Goal: Complete application form

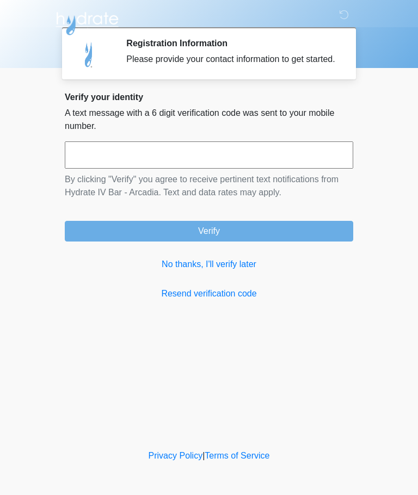
click at [169, 167] on input "text" at bounding box center [209, 155] width 288 height 27
type input "******"
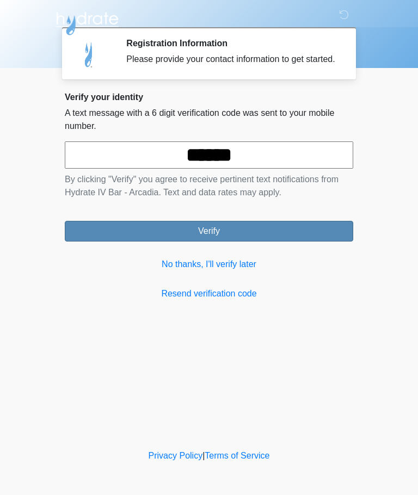
click at [306, 242] on button "Verify" at bounding box center [209, 231] width 288 height 21
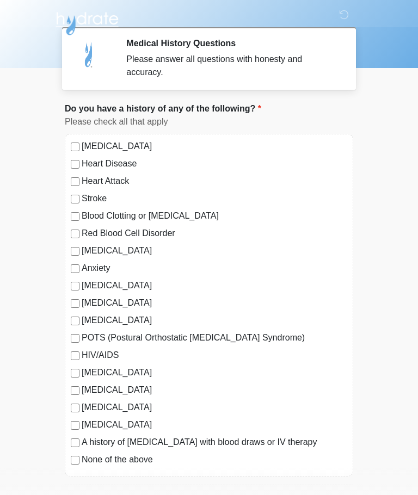
click at [83, 251] on label "Depression" at bounding box center [215, 250] width 266 height 13
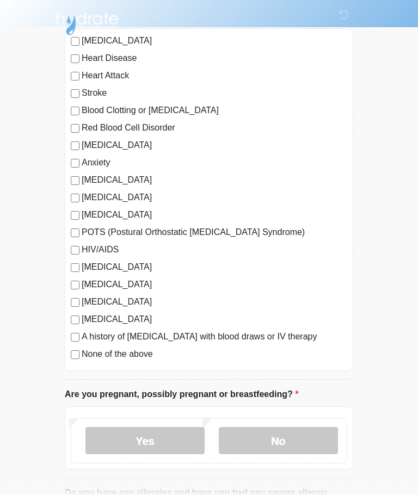
scroll to position [106, 0]
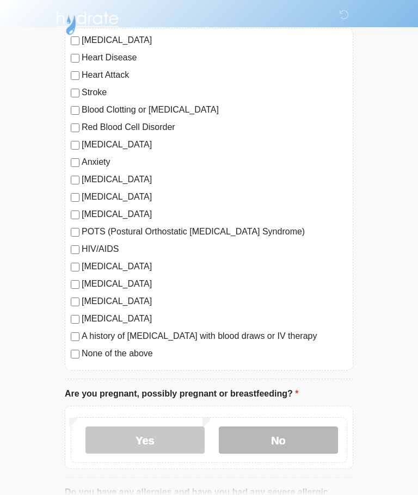
click at [308, 434] on label "No" at bounding box center [278, 440] width 119 height 27
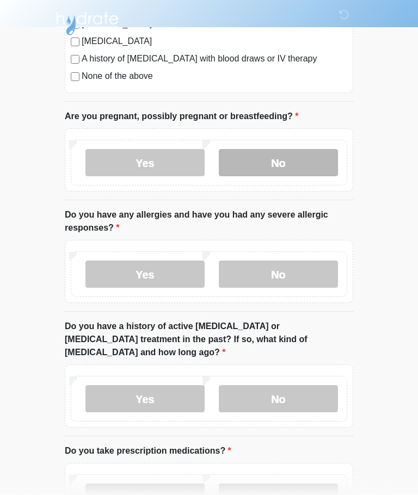
scroll to position [382, 0]
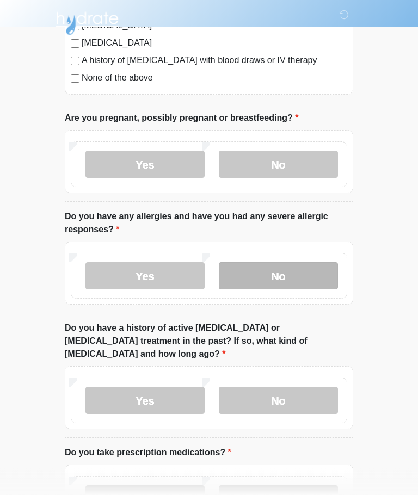
click at [308, 273] on label "No" at bounding box center [278, 276] width 119 height 27
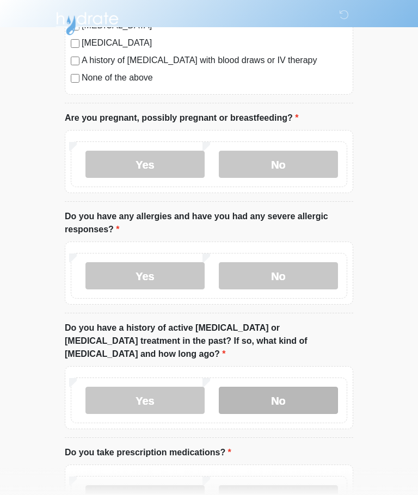
click at [320, 389] on label "No" at bounding box center [278, 400] width 119 height 27
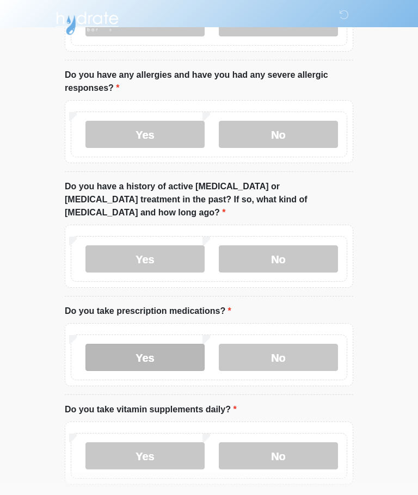
click at [179, 351] on label "Yes" at bounding box center [144, 358] width 119 height 27
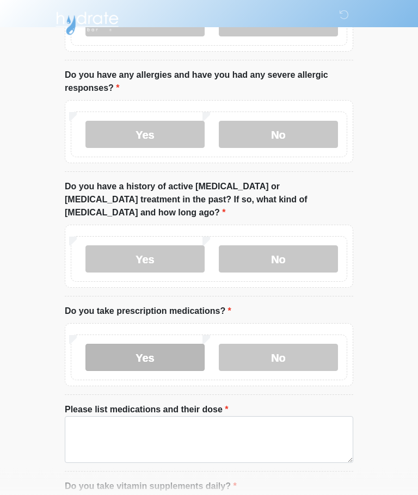
scroll to position [524, 0]
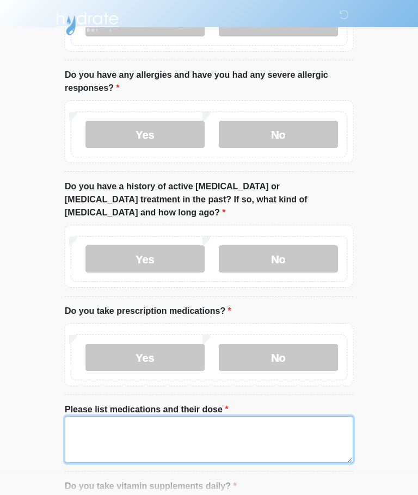
click at [212, 424] on textarea "Please list medications and their dose" at bounding box center [209, 439] width 288 height 47
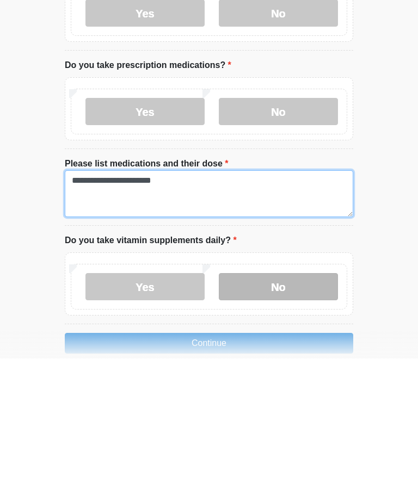
type textarea "**********"
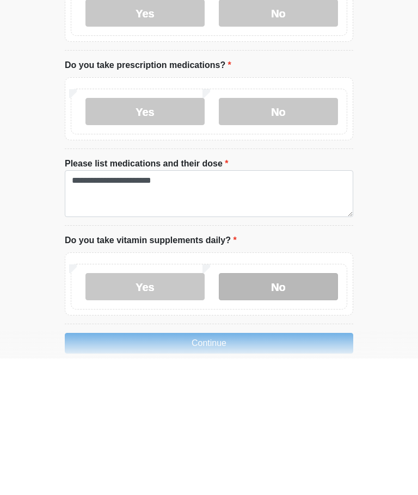
click at [306, 410] on label "No" at bounding box center [278, 423] width 119 height 27
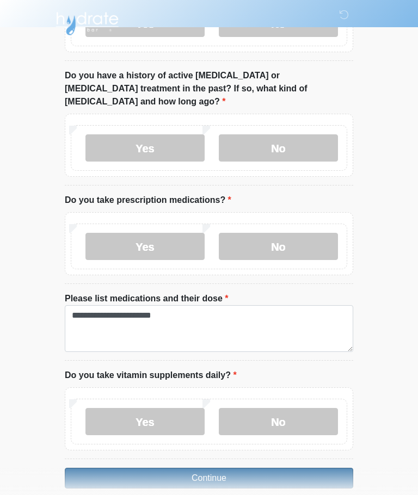
click at [334, 468] on button "Continue" at bounding box center [209, 478] width 288 height 21
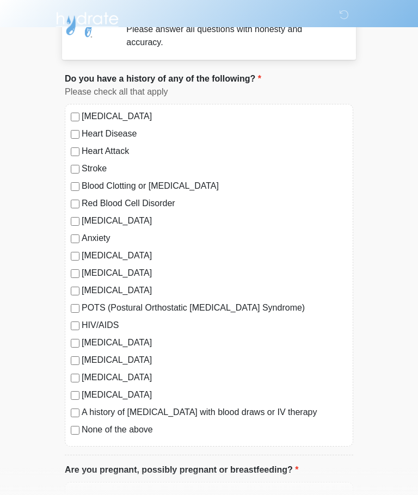
scroll to position [0, 0]
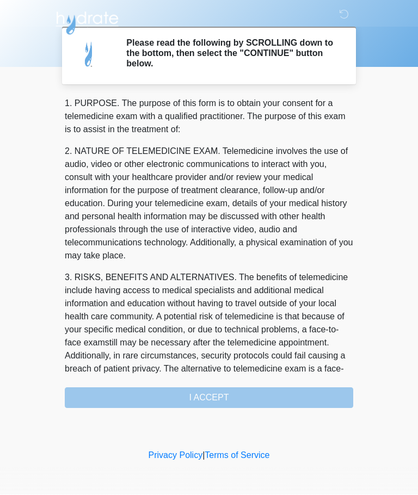
click at [334, 398] on div "1. PURPOSE. The purpose of this form is to obtain your consent for a telemedici…" at bounding box center [209, 252] width 288 height 311
click at [296, 397] on div "1. PURPOSE. The purpose of this form is to obtain your consent for a telemedici…" at bounding box center [209, 252] width 288 height 311
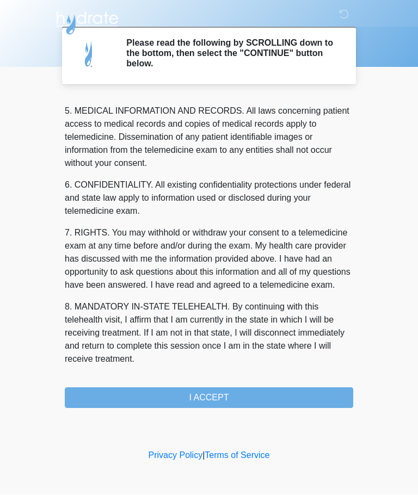
scroll to position [354, 0]
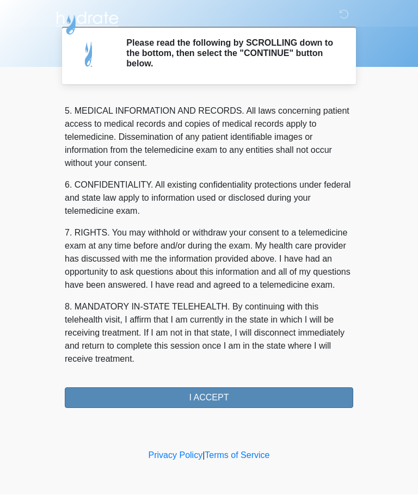
click at [344, 393] on button "I ACCEPT" at bounding box center [209, 398] width 288 height 21
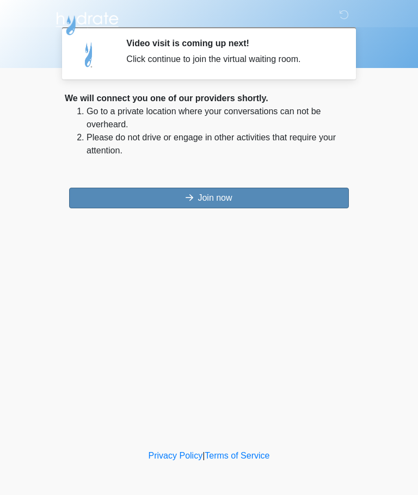
click at [336, 191] on button "Join now" at bounding box center [209, 198] width 280 height 21
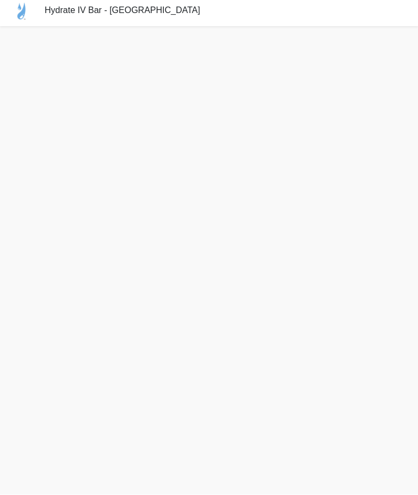
scroll to position [41, 0]
